Goal: Register for event/course

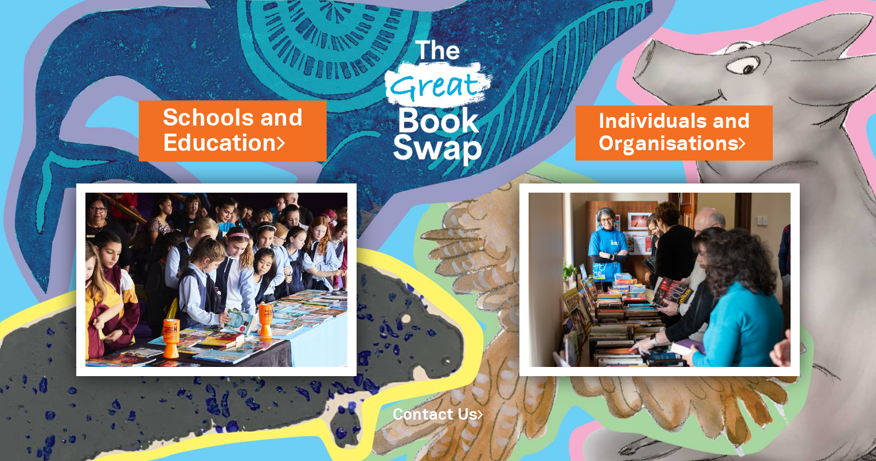
click at [264, 134] on link "Schools and Education" at bounding box center [233, 131] width 140 height 58
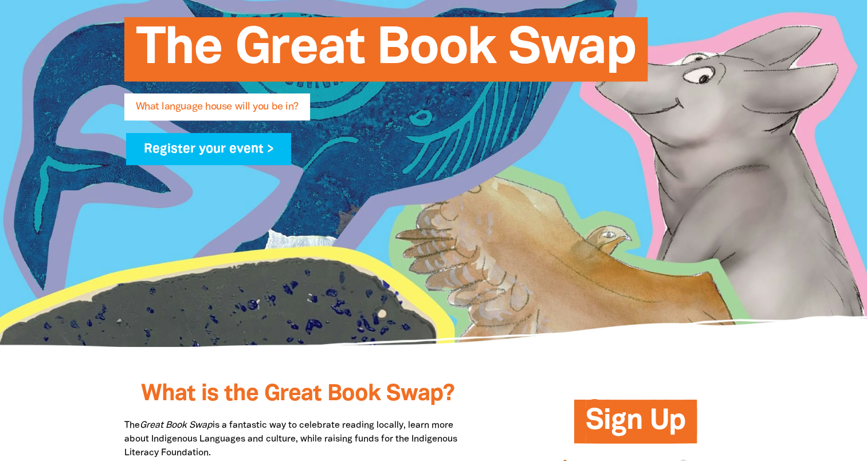
type input "[PERSON_NAME]"
type input "[EMAIL_ADDRESS][DOMAIN_NAME]"
type input "[GEOGRAPHIC_DATA]"
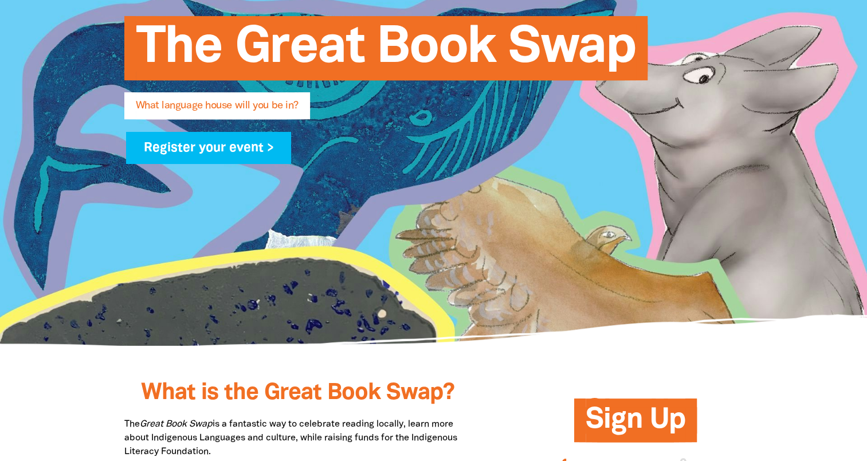
select select "k12"
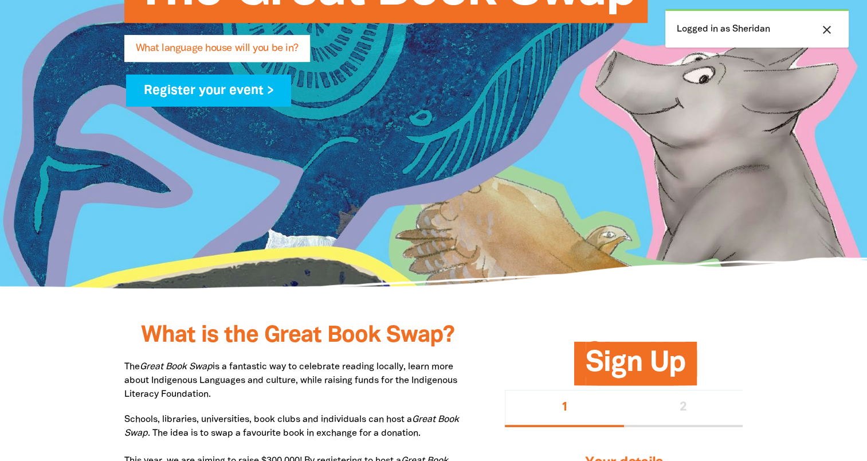
scroll to position [516, 0]
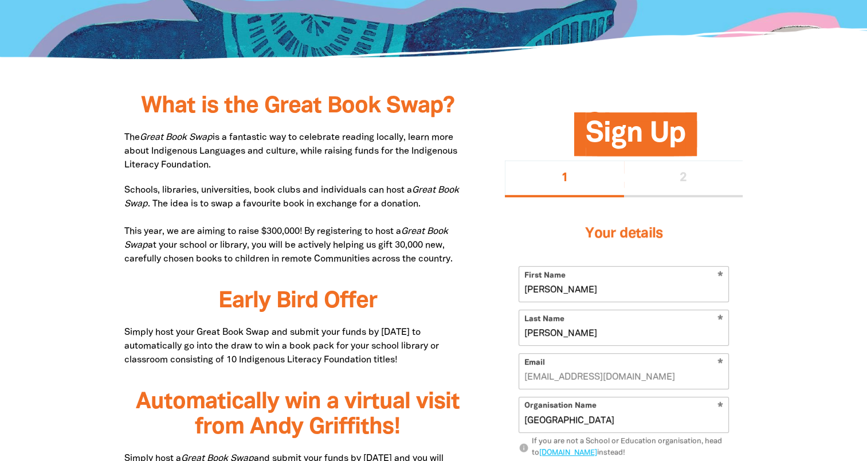
drag, startPoint x: 338, startPoint y: 245, endPoint x: 470, endPoint y: 258, distance: 133.1
click at [470, 258] on p "Schools, libraries, universities, book clubs and individuals can host a Great B…" at bounding box center [297, 224] width 347 height 83
copy p "helping us gift 30,000 new, carefully chosen books to children in remote Commun…"
click at [464, 147] on p "The Great Book Swap is a fantastic way to celebrate reading locally, learn more…" at bounding box center [297, 151] width 347 height 41
